Goal: Browse casually: Explore the website without a specific task or goal

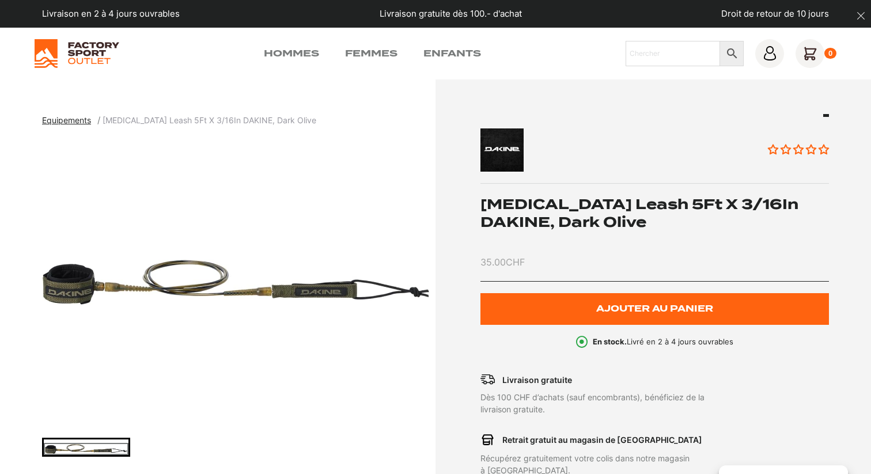
click at [81, 118] on span "Equipements" at bounding box center [66, 120] width 49 height 10
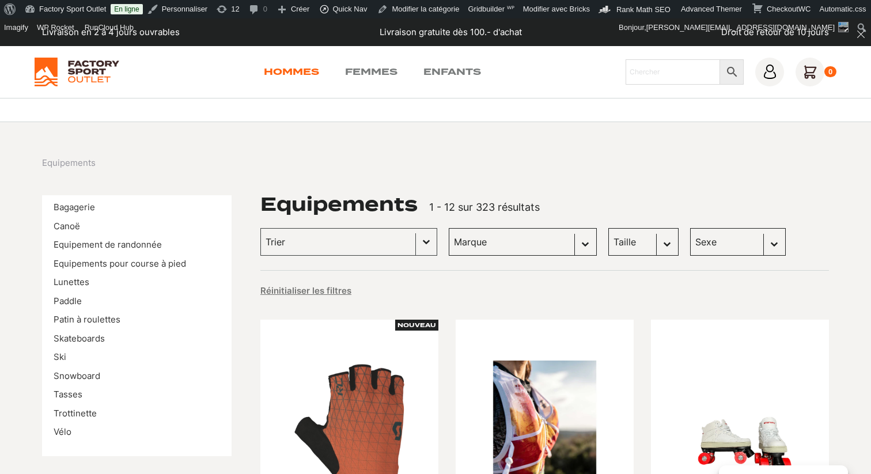
click at [309, 69] on link "Hommes" at bounding box center [291, 72] width 55 height 14
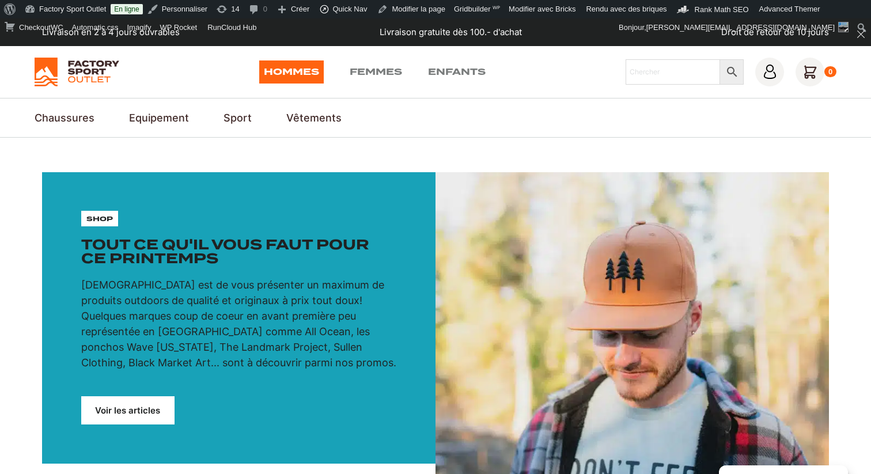
click at [526, 164] on section "shop Tout ce qu'il vous faut pour ce printemps Notre mission est de vous présen…" at bounding box center [435, 318] width 871 height 361
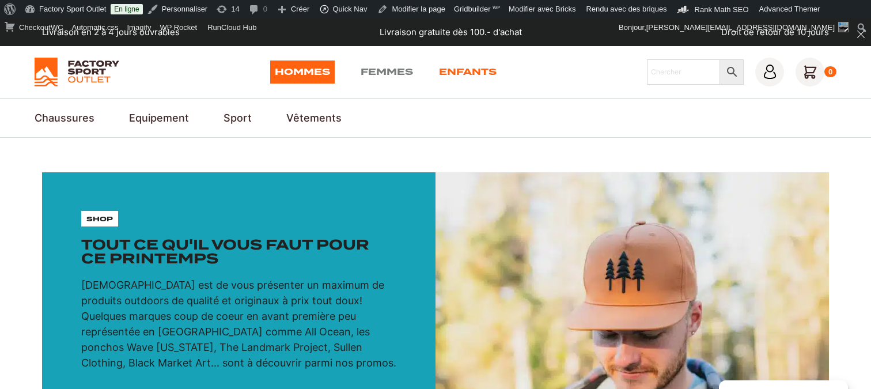
click at [465, 67] on link "Enfants" at bounding box center [468, 71] width 58 height 23
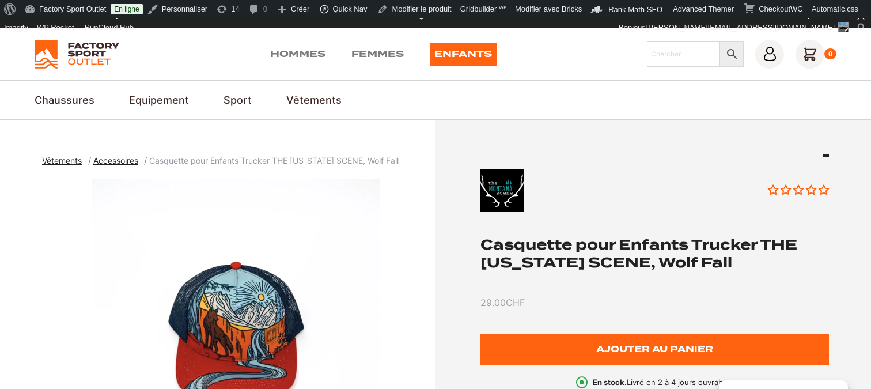
scroll to position [13, 0]
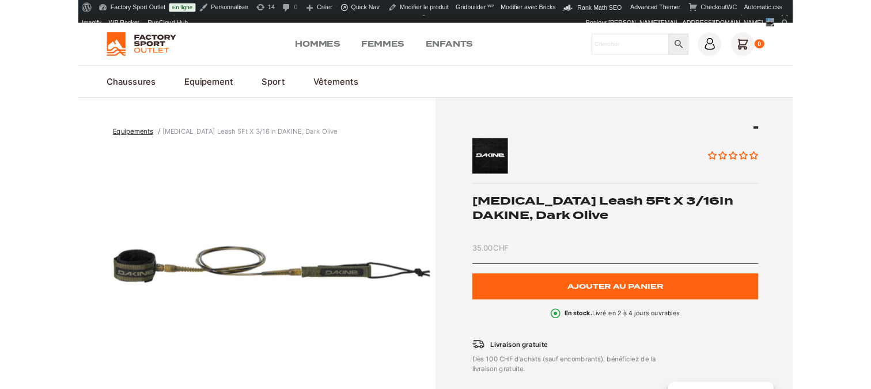
scroll to position [18, 0]
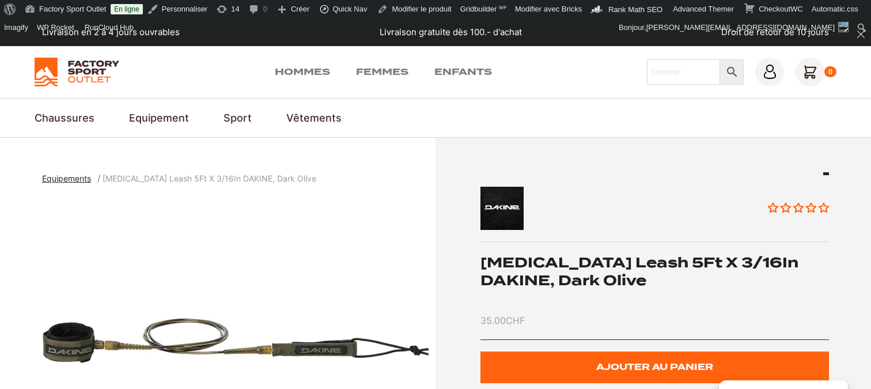
scroll to position [45, 0]
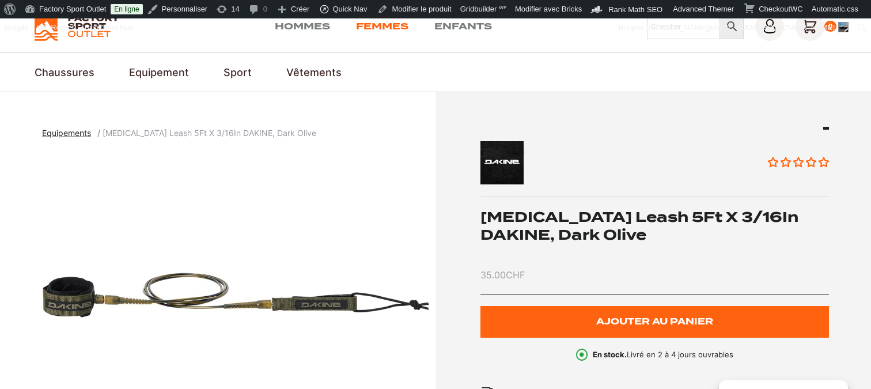
click at [375, 28] on link "Femmes" at bounding box center [382, 27] width 52 height 14
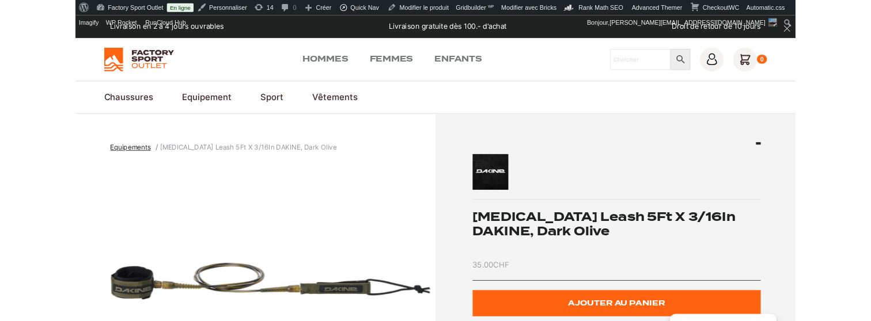
scroll to position [45, 0]
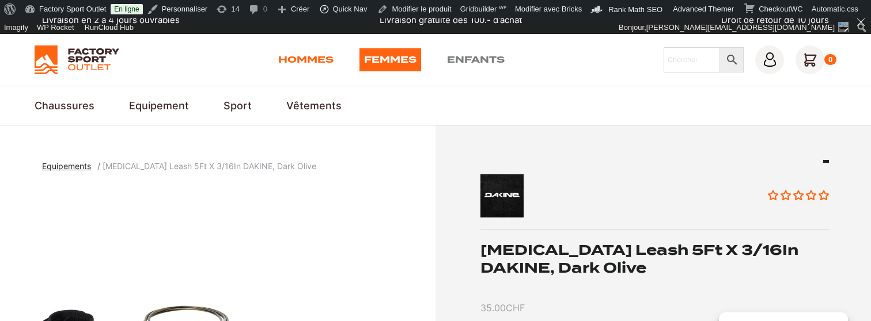
scroll to position [11, 0]
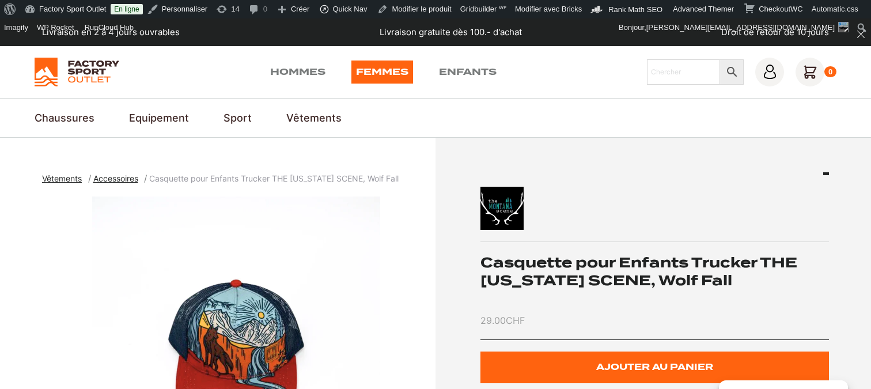
scroll to position [41, 0]
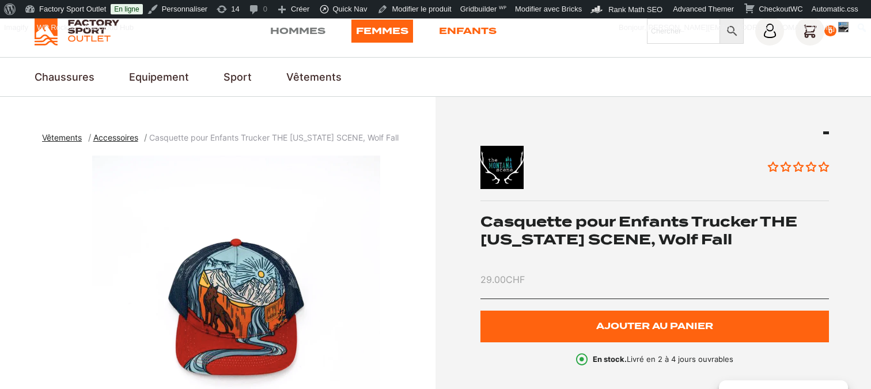
click at [461, 31] on link "Enfants" at bounding box center [468, 31] width 58 height 23
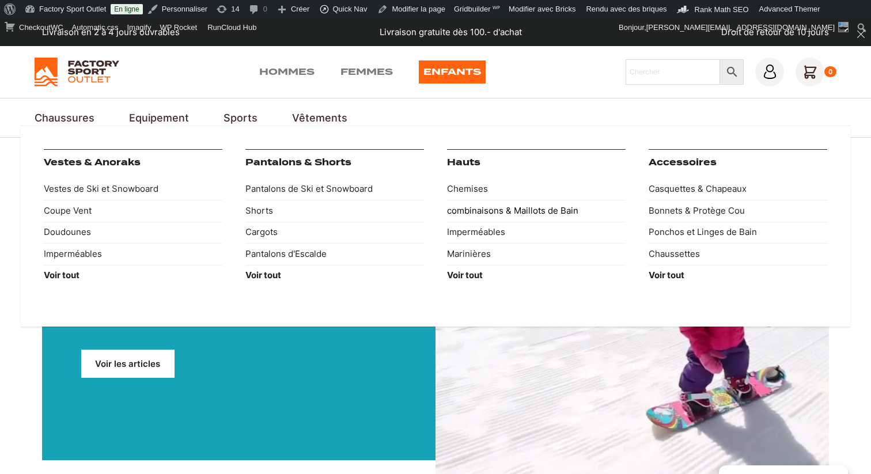
click at [477, 212] on link "combinaisons & Maillots de Bain" at bounding box center [536, 211] width 179 height 22
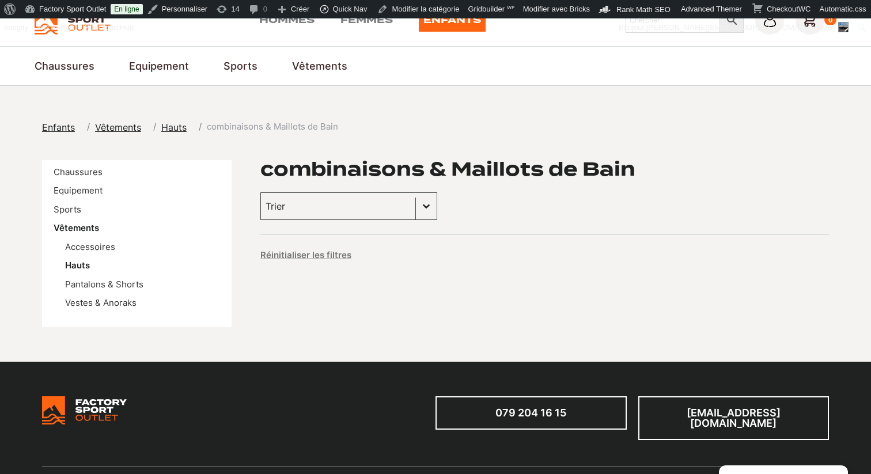
scroll to position [44, 0]
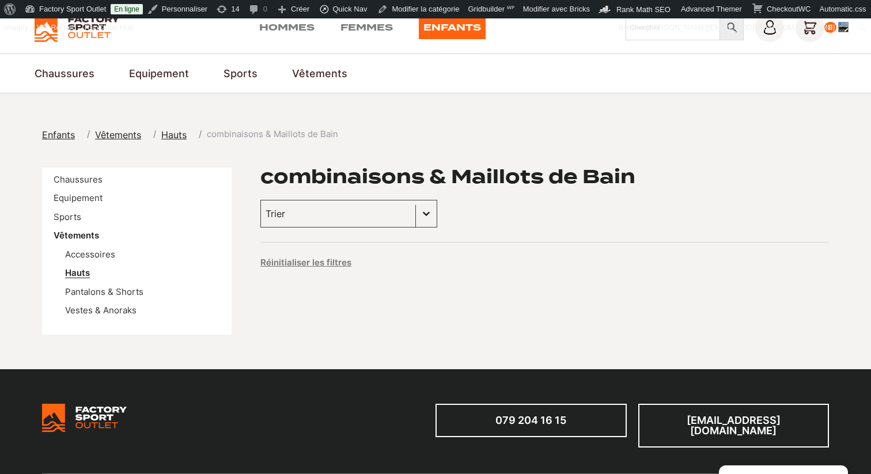
click at [80, 273] on link "Hauts" at bounding box center [77, 272] width 25 height 11
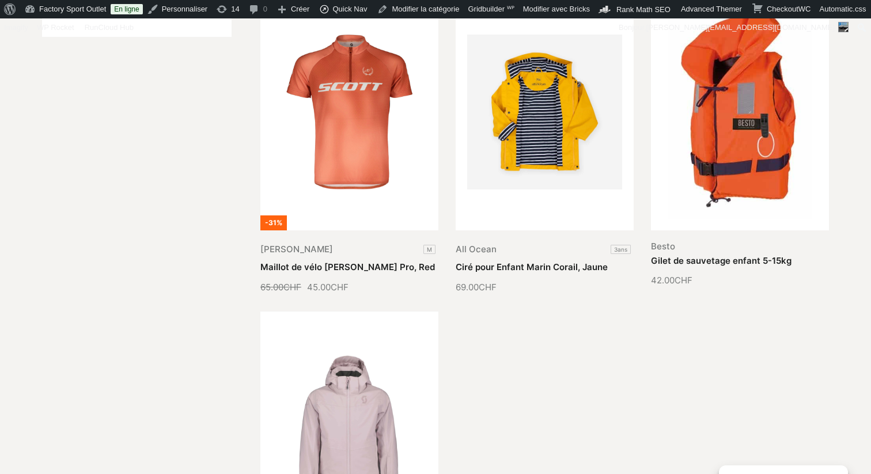
scroll to position [358, 0]
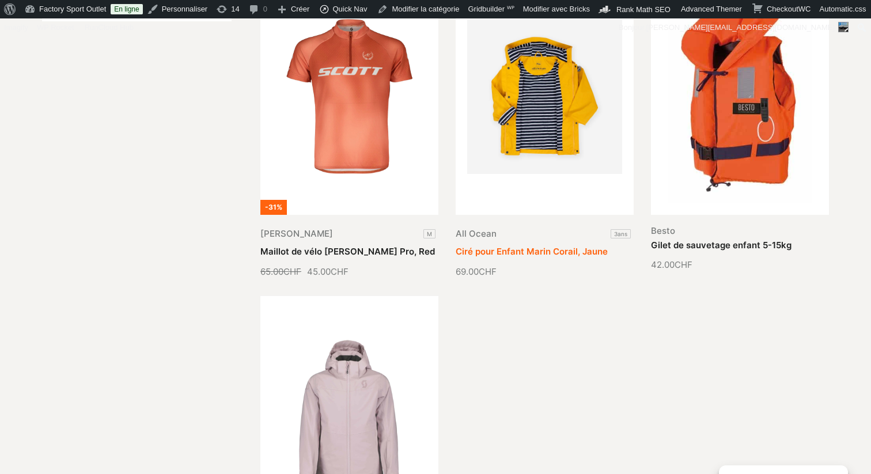
click at [537, 246] on link "Ciré pour Enfant Marin Corail, Jaune" at bounding box center [532, 251] width 152 height 11
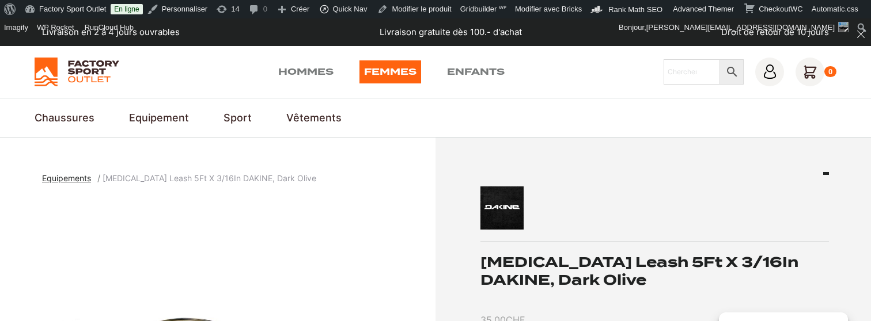
scroll to position [39, 0]
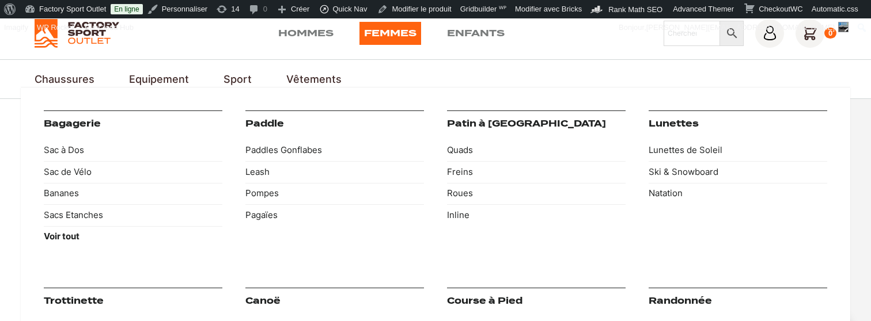
click at [157, 80] on link "Equipement" at bounding box center [159, 79] width 60 height 16
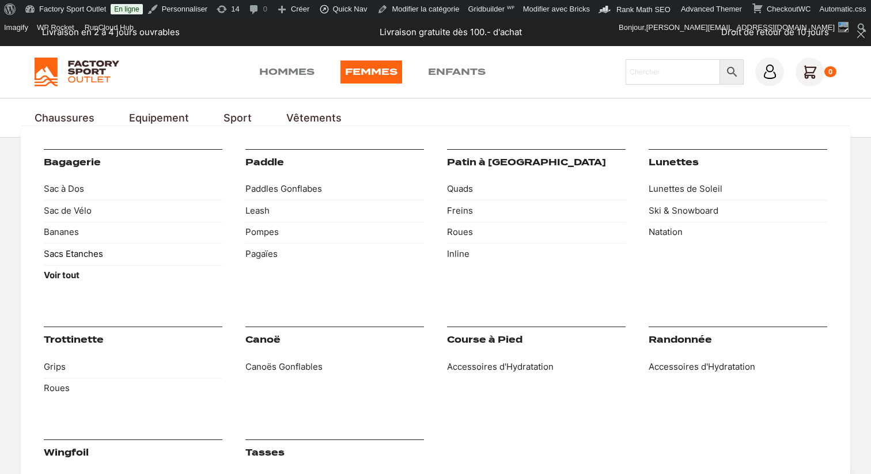
click at [79, 252] on link "Sacs Etanches" at bounding box center [133, 254] width 179 height 22
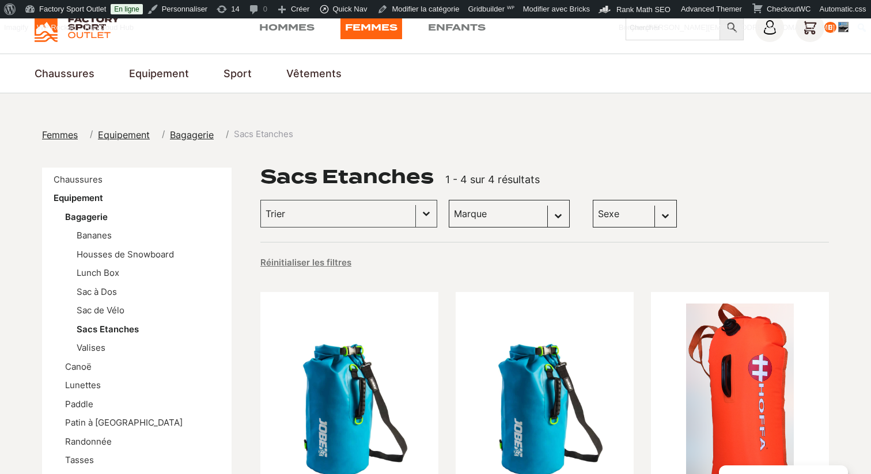
scroll to position [8, 0]
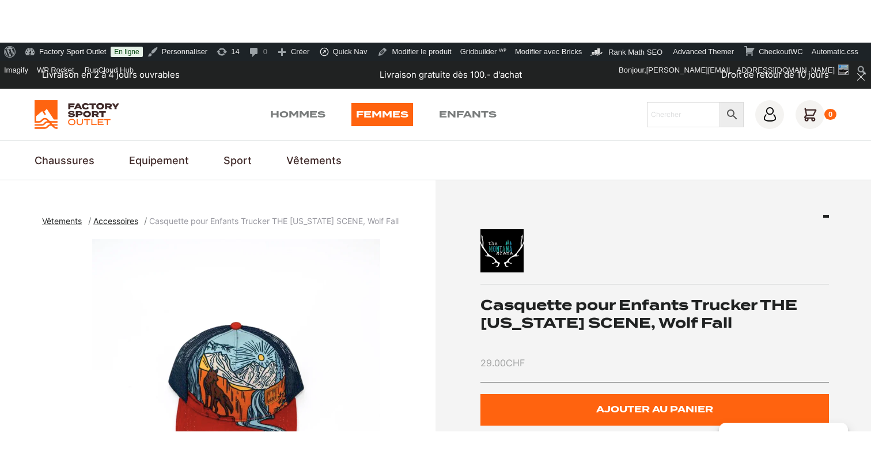
scroll to position [41, 0]
